Goal: Check status: Check status

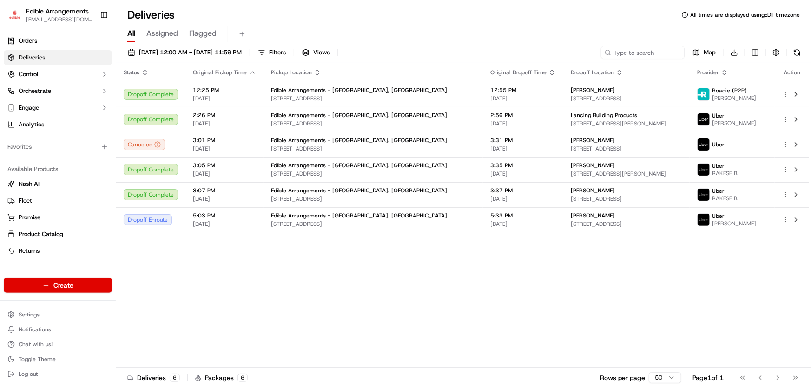
click at [166, 34] on span "Assigned" at bounding box center [162, 33] width 32 height 11
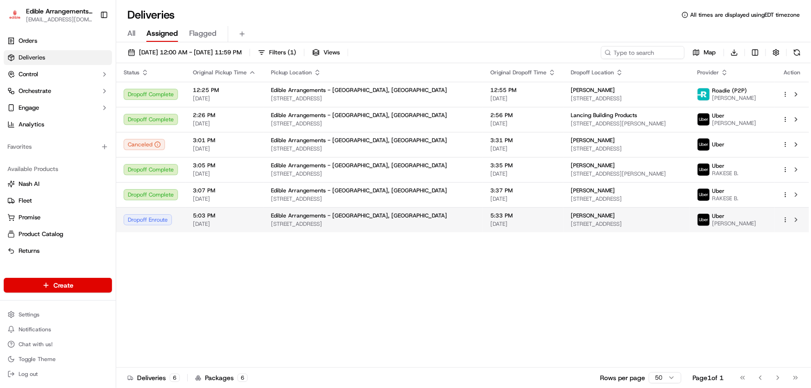
drag, startPoint x: 157, startPoint y: 215, endPoint x: 161, endPoint y: 211, distance: 6.0
click at [161, 212] on td "Dropoff Enroute" at bounding box center [150, 219] width 69 height 25
click at [190, 219] on td "5:03 PM [DATE]" at bounding box center [225, 219] width 78 height 25
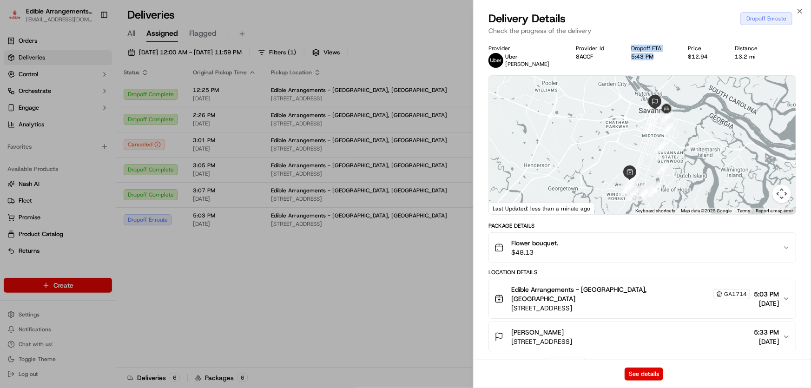
drag, startPoint x: 642, startPoint y: 55, endPoint x: 574, endPoint y: 55, distance: 68.4
click at [574, 55] on div "Provider [PERSON_NAME] Provider Id 8ACCF Dropoff ETA 5:43 PM Price $12.94 Dista…" at bounding box center [643, 56] width 308 height 23
click at [643, 48] on div "Dropoff ETA" at bounding box center [652, 48] width 42 height 7
